Goal: Task Accomplishment & Management: Use online tool/utility

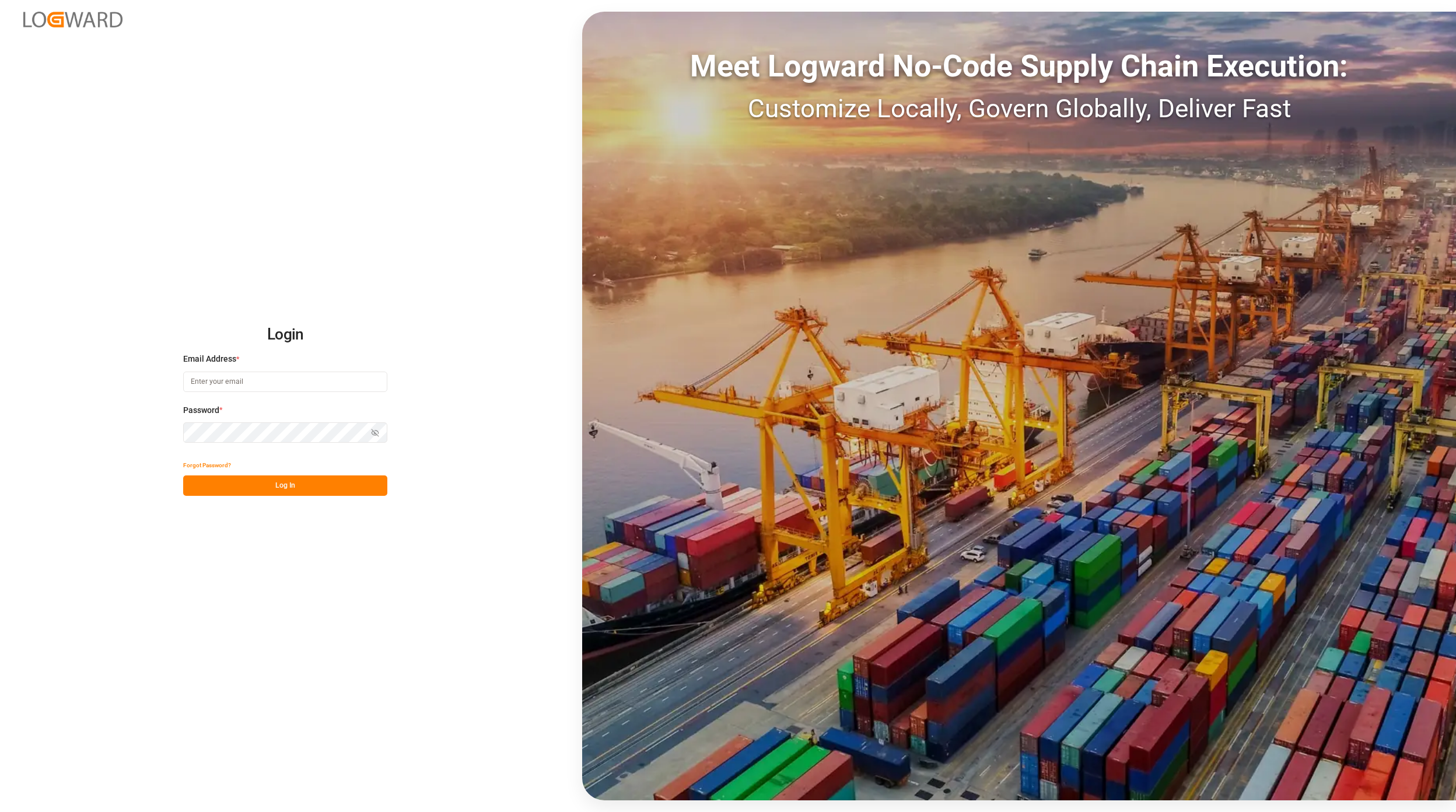
type input "[EMAIL_ADDRESS][PERSON_NAME][DOMAIN_NAME]"
drag, startPoint x: 313, startPoint y: 490, endPoint x: 310, endPoint y: 498, distance: 8.5
click at [313, 490] on button "Log In" at bounding box center [285, 485] width 204 height 20
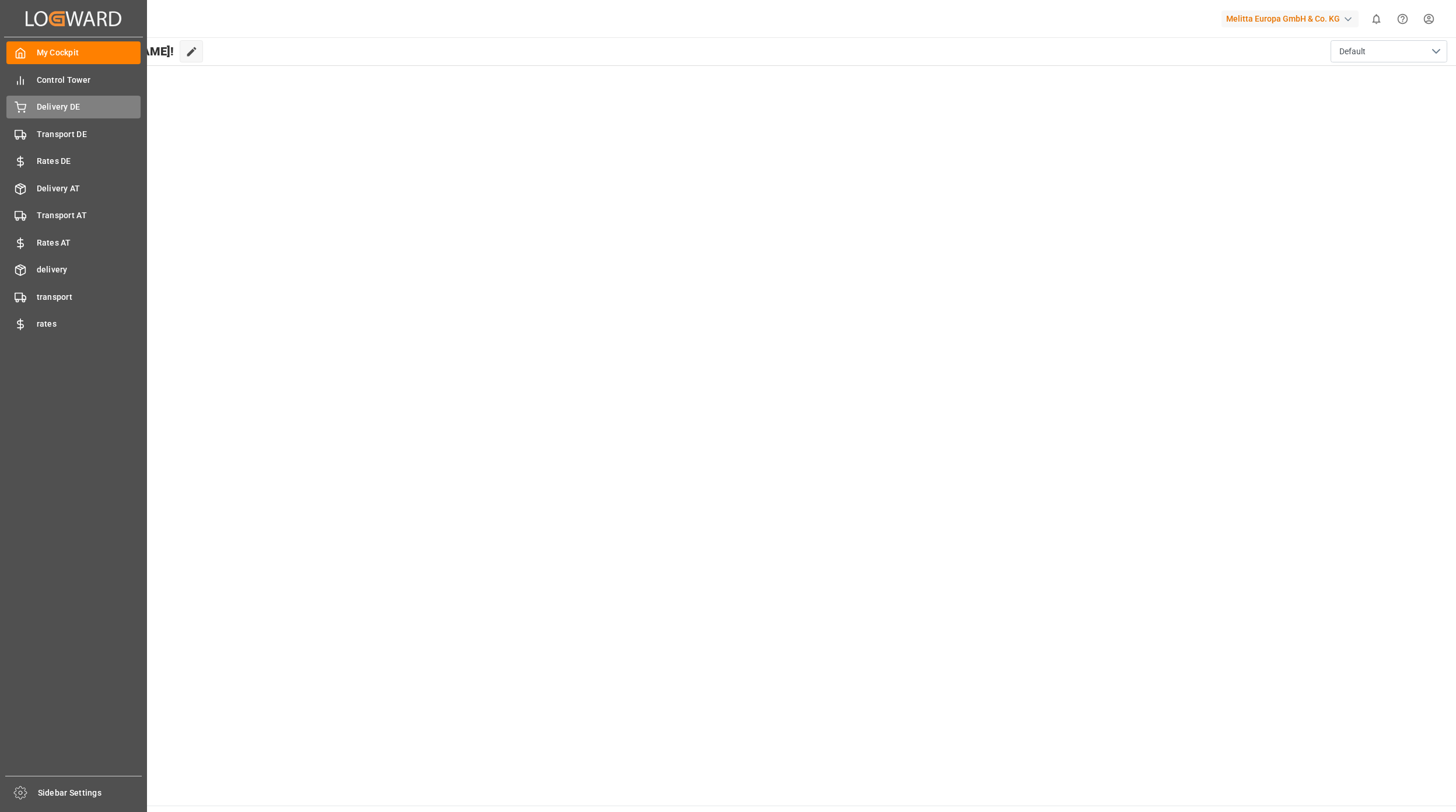
click at [63, 108] on span "Delivery DE" at bounding box center [89, 107] width 104 height 12
